Goal: Find specific page/section: Find specific page/section

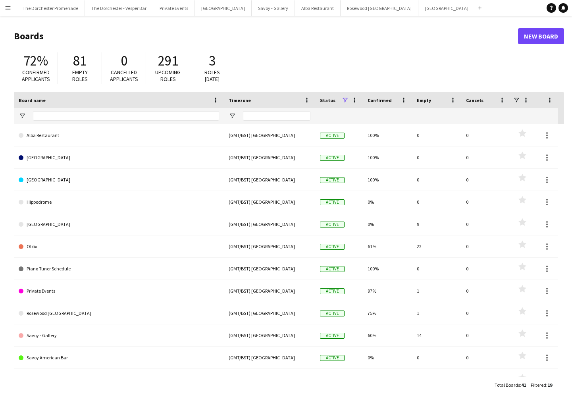
click at [4, 7] on button "Menu" at bounding box center [8, 8] width 16 height 16
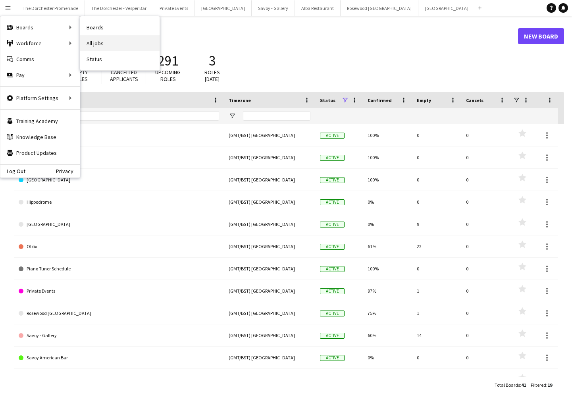
click at [104, 42] on link "All jobs" at bounding box center [119, 43] width 79 height 16
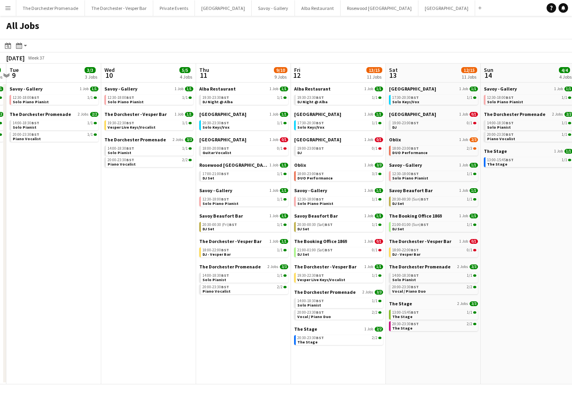
scroll to position [0, 277]
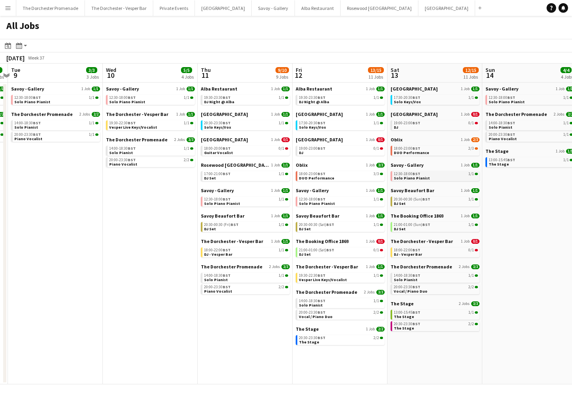
click at [442, 173] on div "12:30-18:00 BST 1/1" at bounding box center [436, 174] width 84 height 4
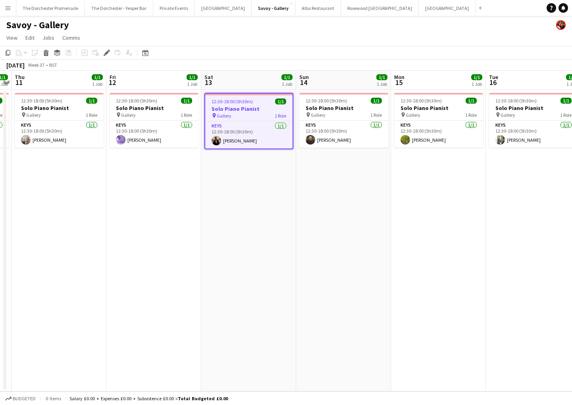
click at [7, 8] on app-icon "Menu" at bounding box center [8, 8] width 6 height 6
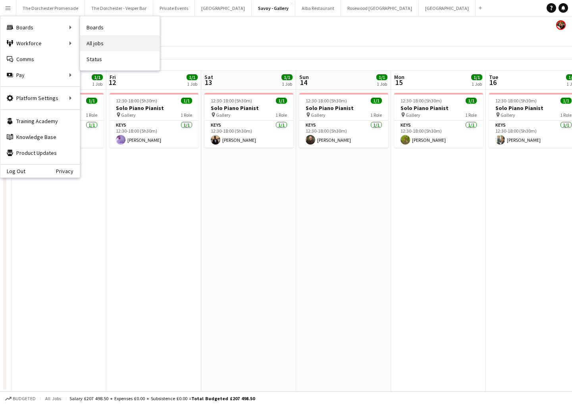
click at [102, 46] on link "All jobs" at bounding box center [119, 43] width 79 height 16
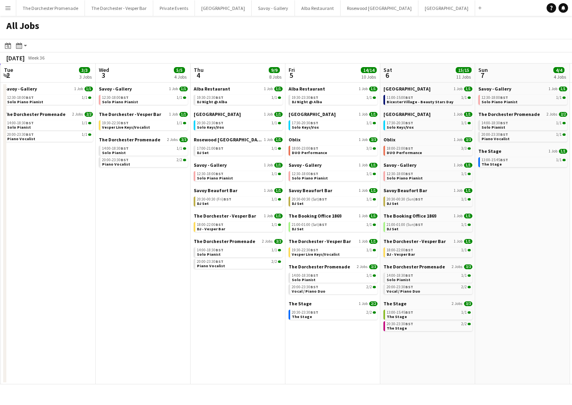
scroll to position [0, 380]
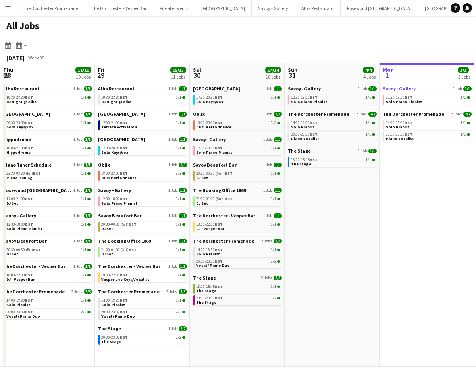
scroll to position [0, 243]
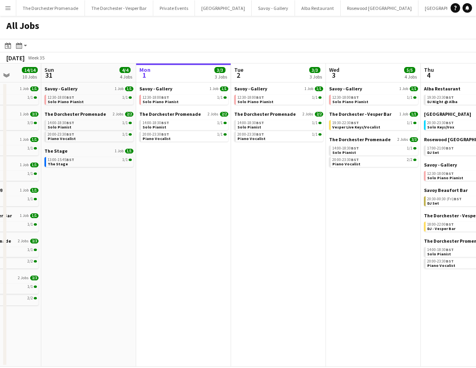
click at [231, 175] on app-date-cell "Savoy - Gallery 1 Job 1/1 12:30-18:00 BST 1/1 Solo Piano Pianist The Dorchester…" at bounding box center [183, 225] width 95 height 285
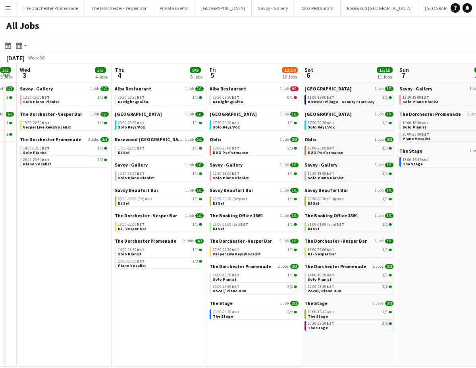
scroll to position [0, 380]
